Goal: Task Accomplishment & Management: Use online tool/utility

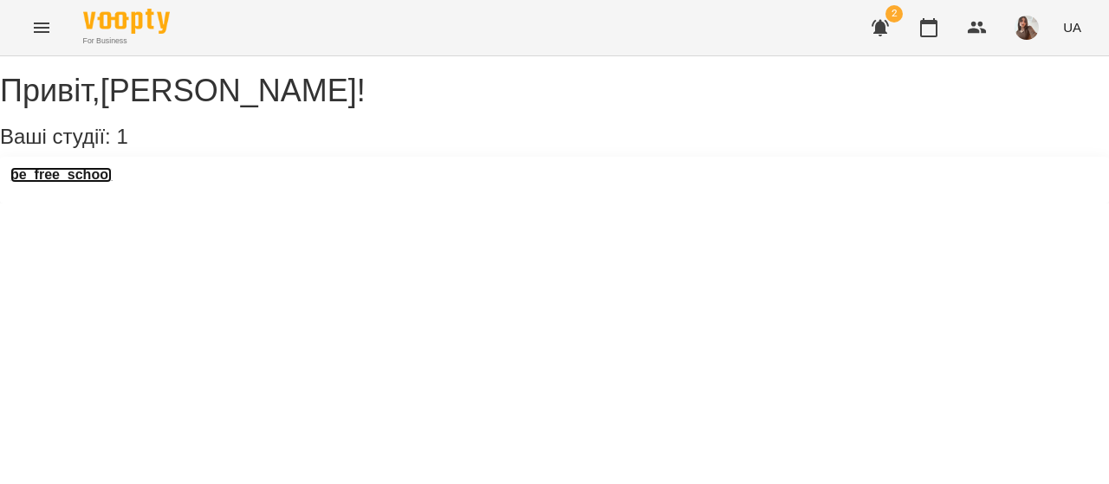
click at [68, 183] on h3 "be_free_school" at bounding box center [60, 175] width 101 height 16
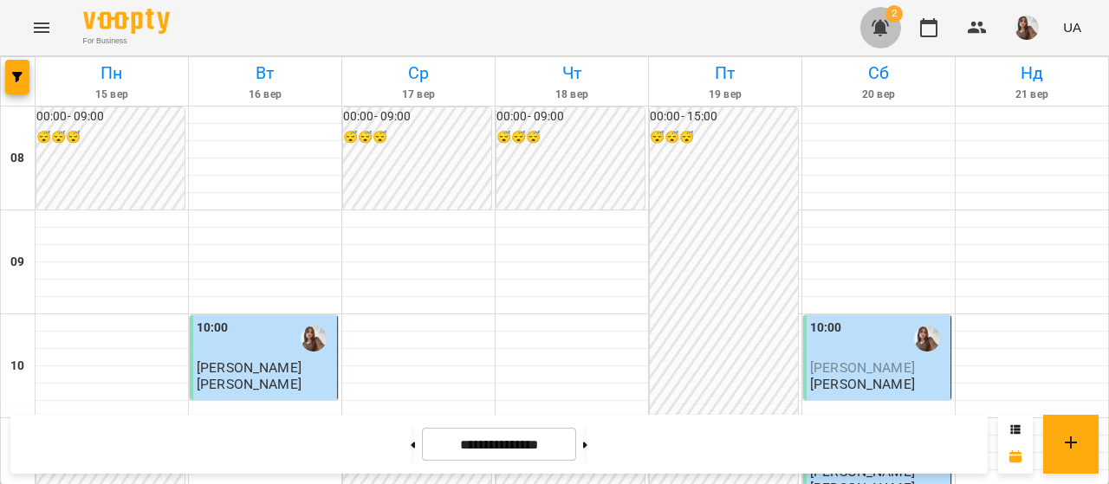
click at [867, 33] on button "button" at bounding box center [881, 28] width 42 height 42
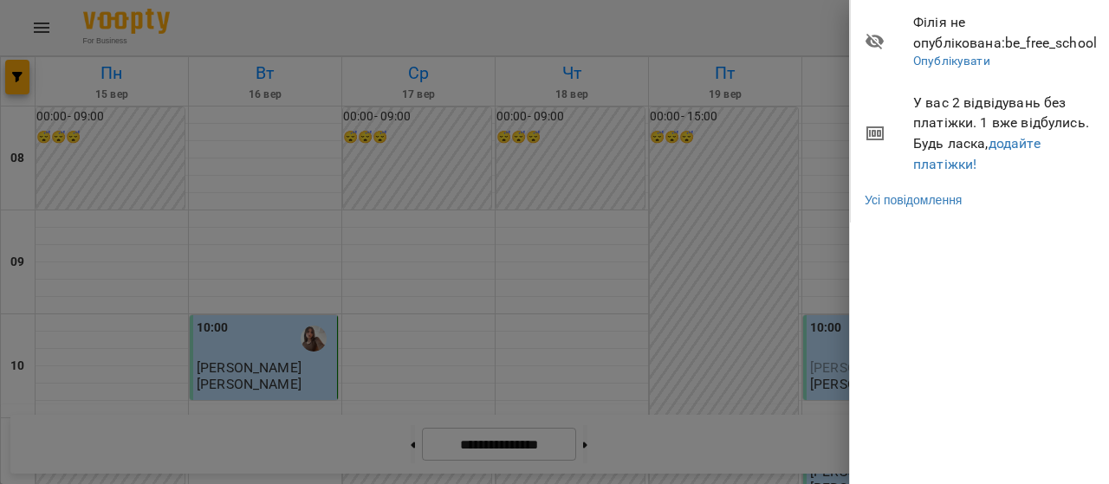
click at [742, 244] on div at bounding box center [554, 242] width 1109 height 484
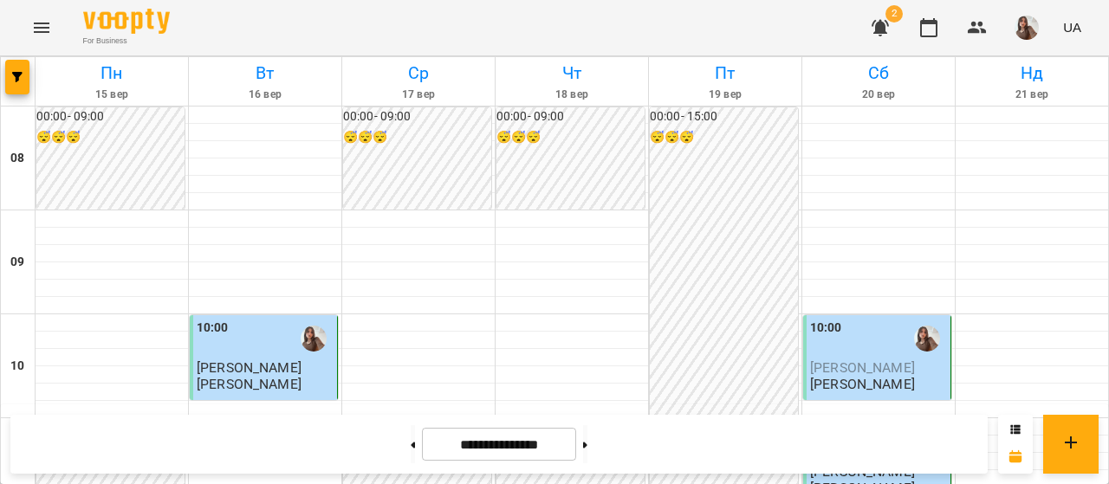
scroll to position [468, 0]
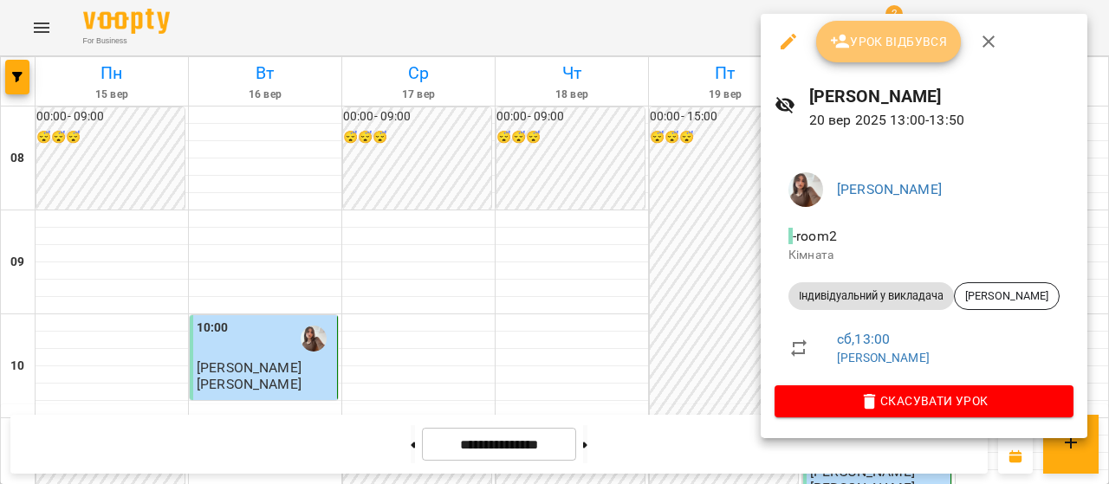
click at [863, 48] on span "Урок відбувся" at bounding box center [889, 41] width 118 height 21
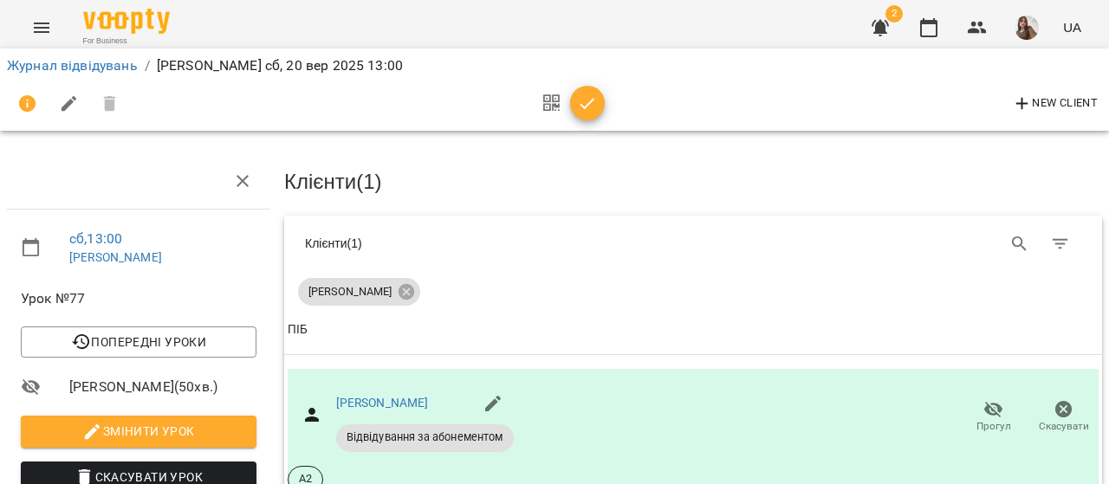
drag, startPoint x: 604, startPoint y: 103, endPoint x: 591, endPoint y: 103, distance: 13.0
click at [591, 103] on div "New Client" at bounding box center [554, 104] width 1095 height 42
click at [591, 103] on icon "button" at bounding box center [587, 104] width 21 height 21
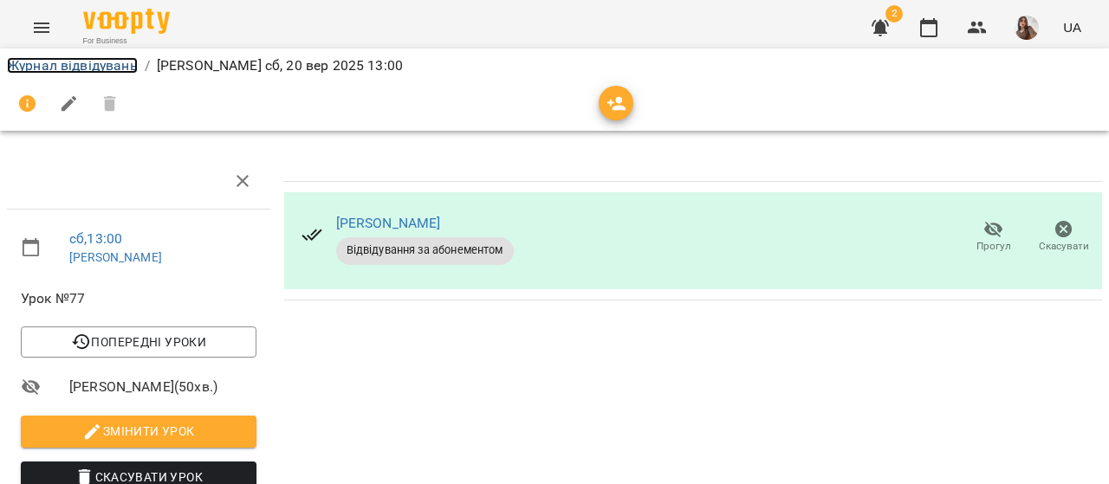
click at [105, 68] on link "Журнал відвідувань" at bounding box center [72, 65] width 131 height 16
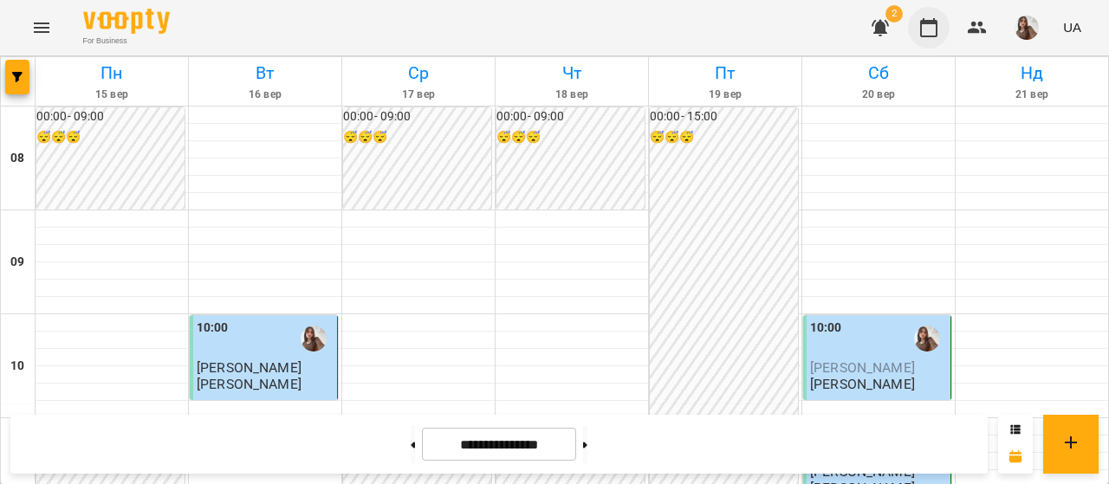
scroll to position [136, 0]
click at [889, 19] on span "2" at bounding box center [894, 13] width 17 height 17
click at [879, 27] on icon "button" at bounding box center [880, 28] width 17 height 16
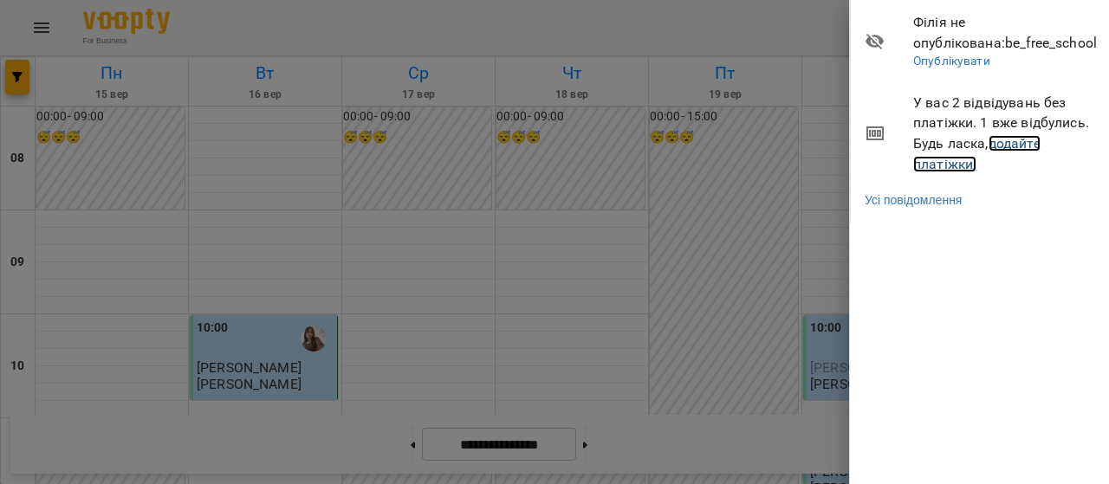
click at [957, 161] on link "додайте платіжки!" at bounding box center [976, 153] width 127 height 37
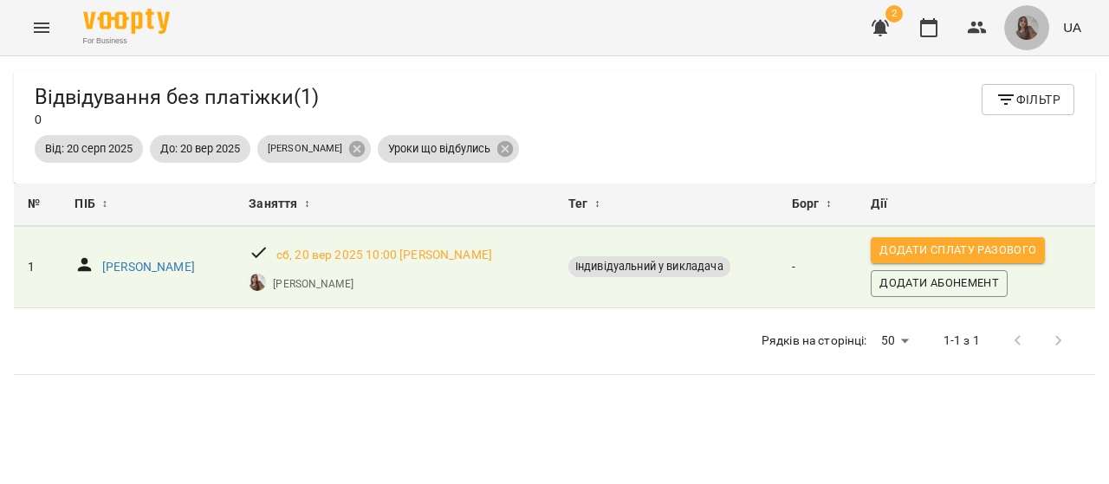
click at [1031, 39] on span "button" at bounding box center [1027, 28] width 24 height 24
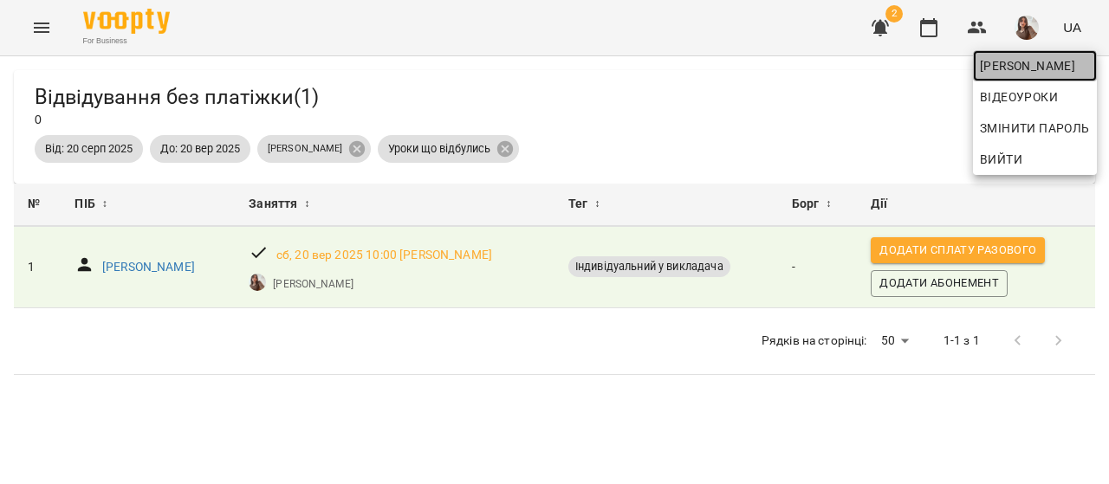
click at [1022, 70] on span "[PERSON_NAME]" at bounding box center [1035, 65] width 110 height 21
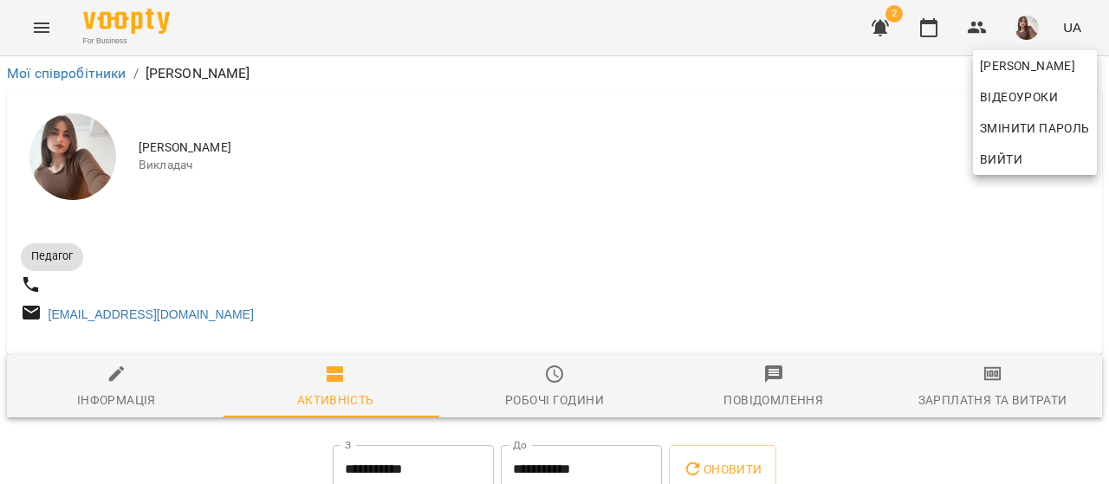
click at [998, 409] on div at bounding box center [554, 242] width 1109 height 484
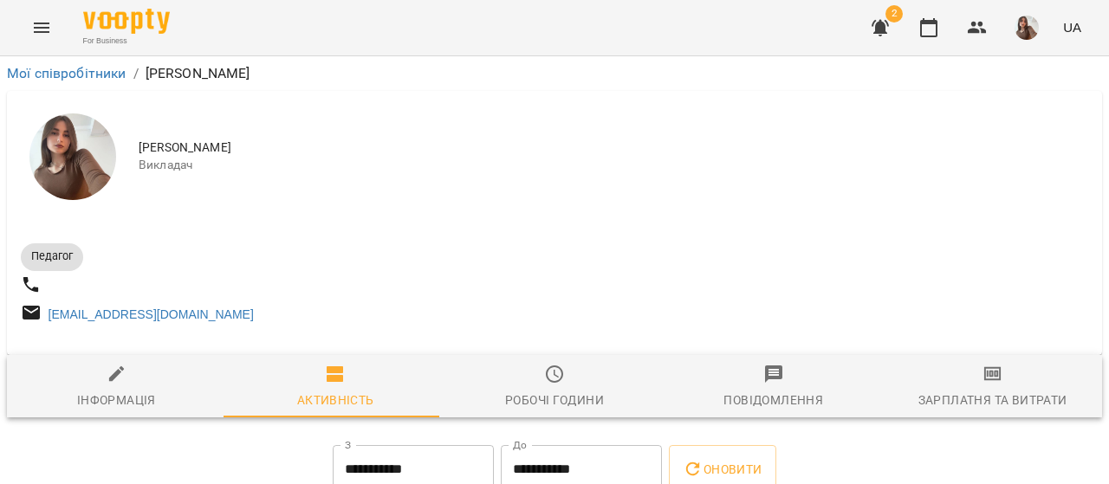
click at [998, 409] on div "Аліна Данилюк Відеоуроки Змінити пароль Вийти" at bounding box center [554, 242] width 1109 height 484
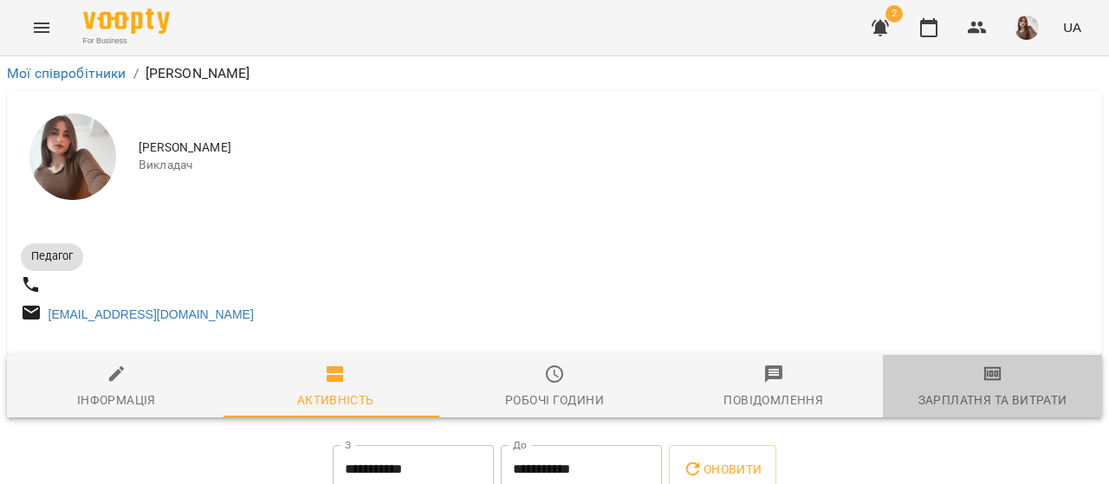
click at [998, 409] on div "Зарплатня та Витрати" at bounding box center [993, 400] width 149 height 21
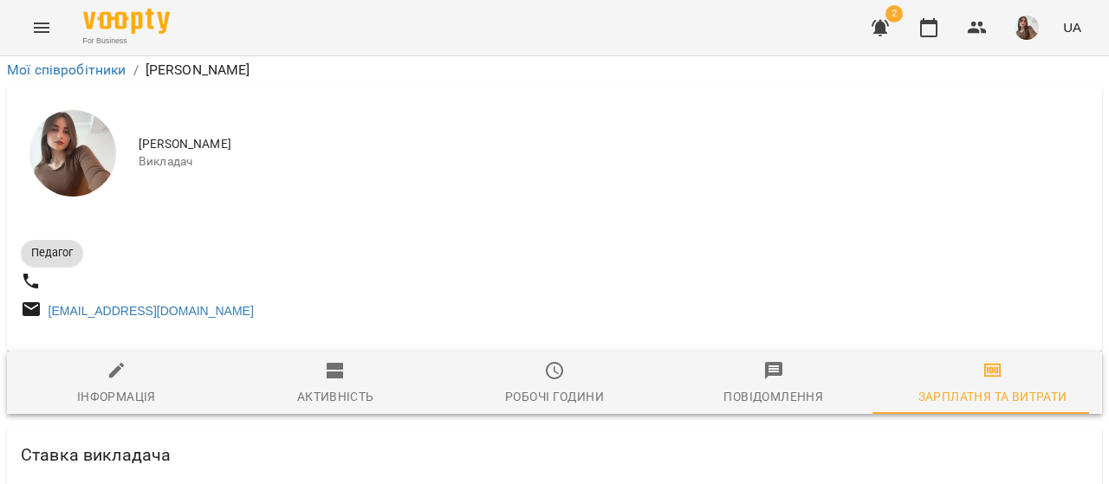
scroll to position [631, 0]
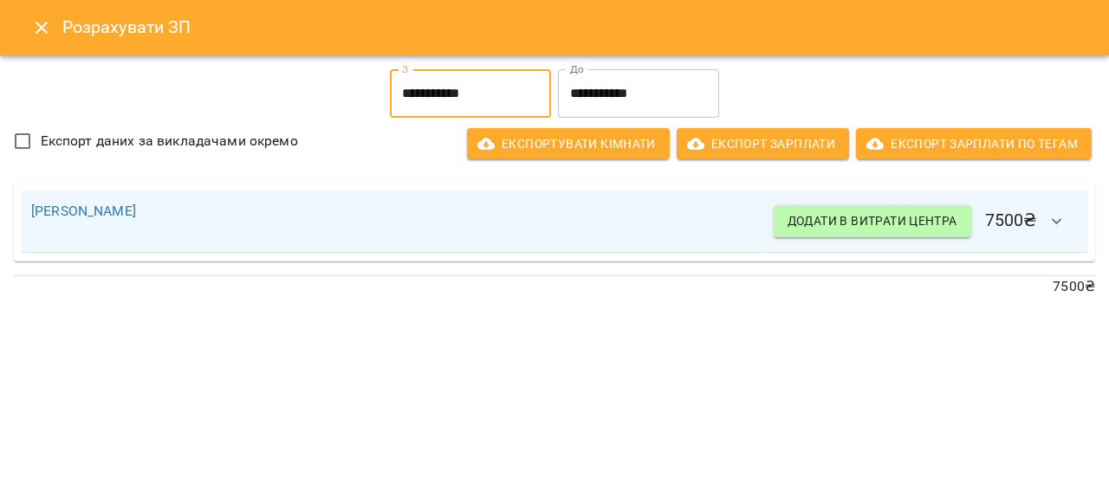
click at [501, 73] on input "**********" at bounding box center [470, 93] width 161 height 49
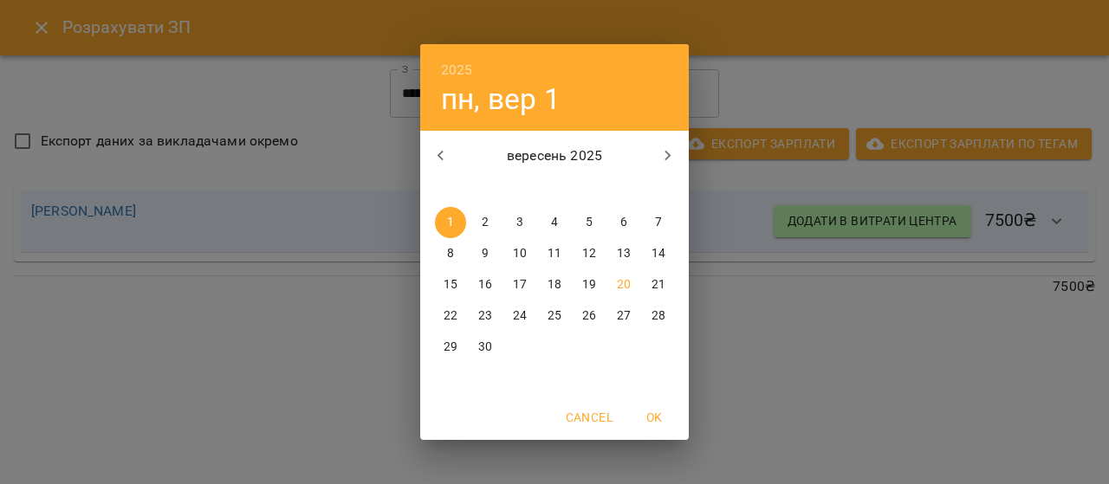
click at [483, 282] on p "16" at bounding box center [485, 284] width 14 height 17
type input "**********"
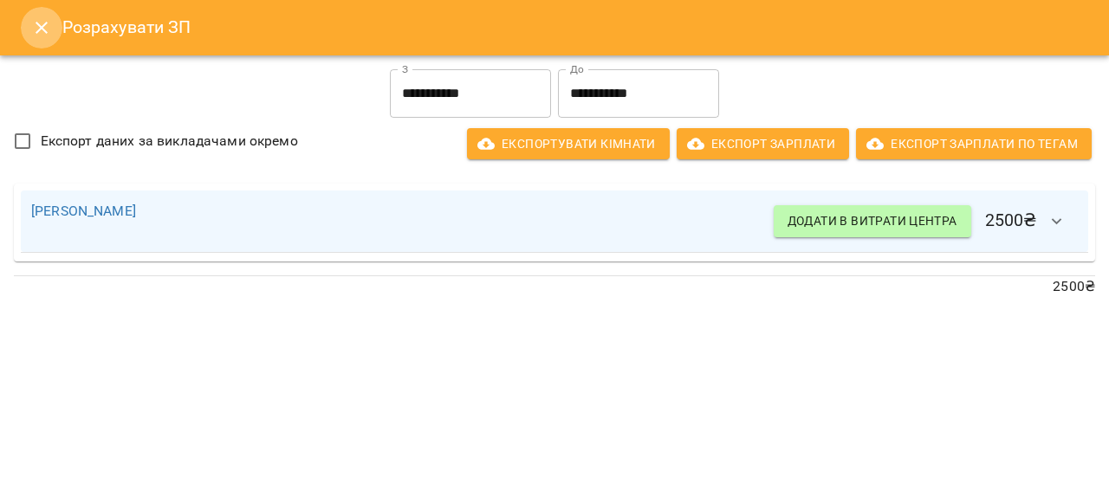
click at [45, 36] on icon "Close" at bounding box center [41, 27] width 21 height 21
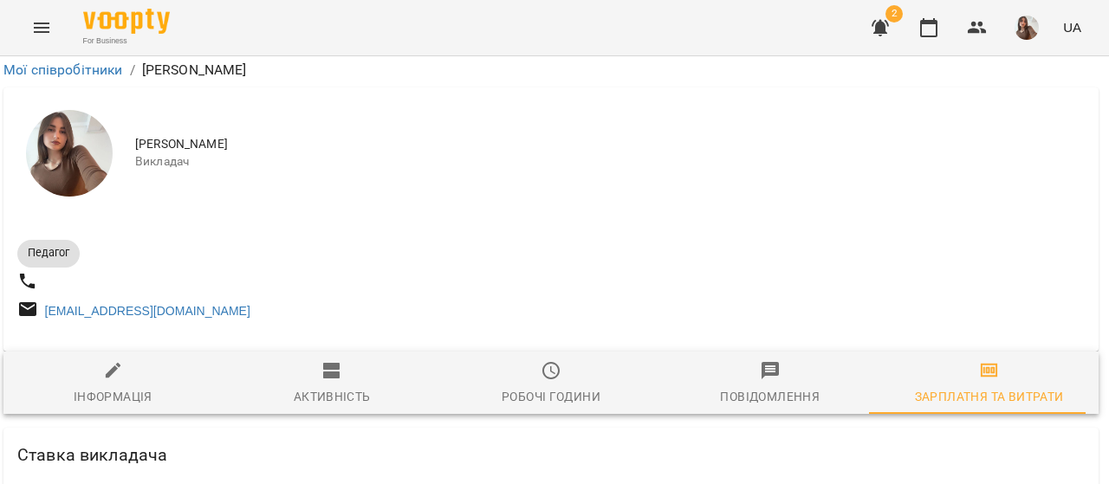
scroll to position [0, 3]
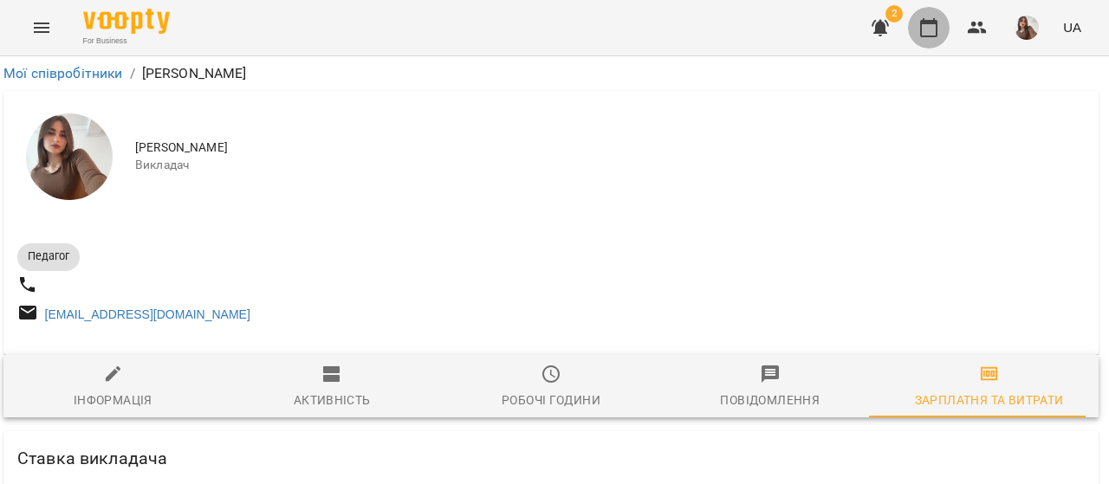
click at [947, 27] on button "button" at bounding box center [929, 28] width 42 height 42
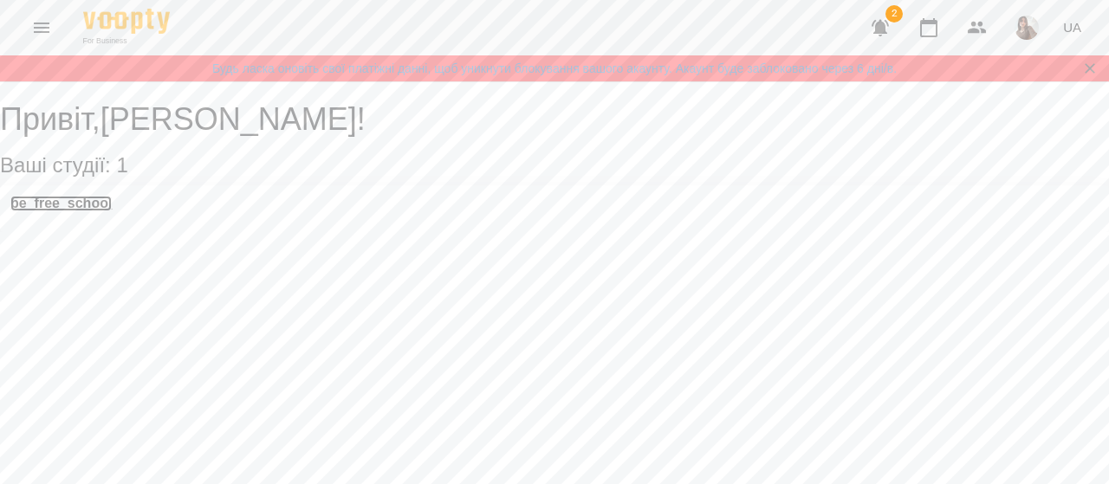
click at [69, 211] on h3 "be_free_school" at bounding box center [60, 204] width 101 height 16
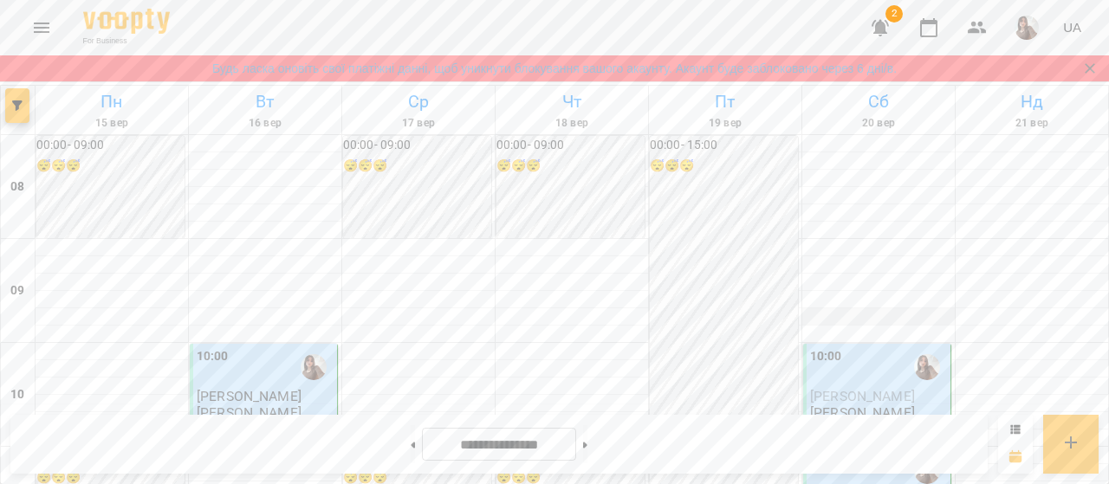
scroll to position [168, 0]
click at [873, 28] on icon "button" at bounding box center [880, 27] width 21 height 21
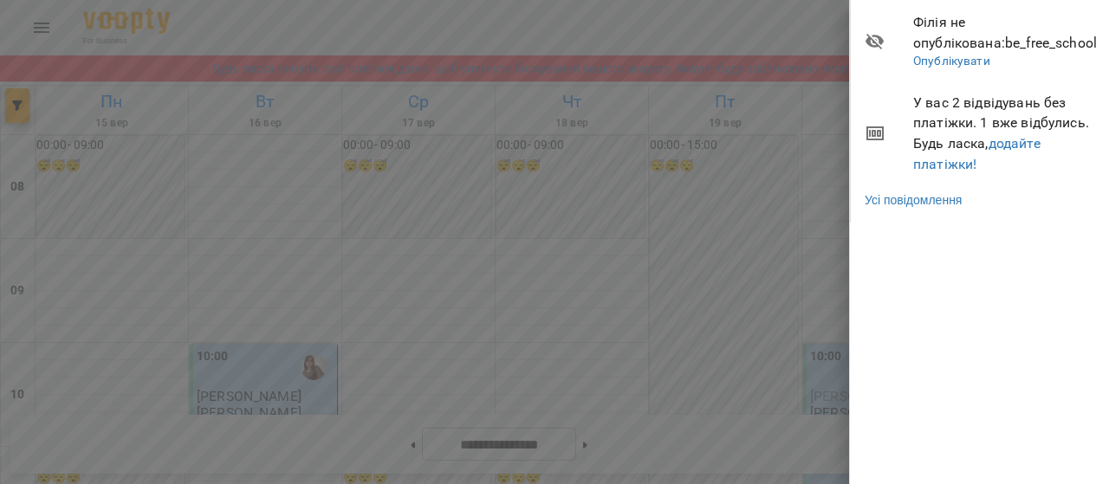
click at [607, 140] on div at bounding box center [554, 242] width 1109 height 484
